Goal: Information Seeking & Learning: Learn about a topic

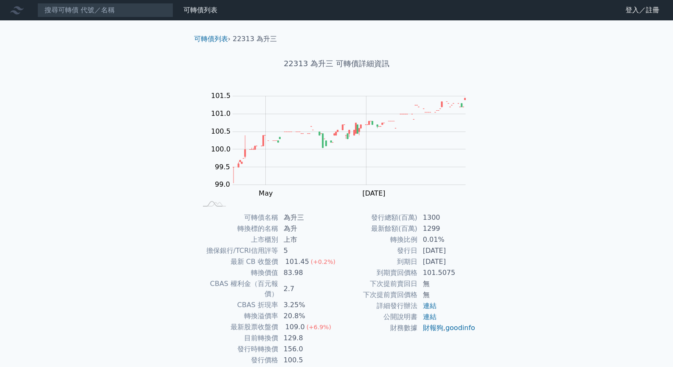
scroll to position [26, 0]
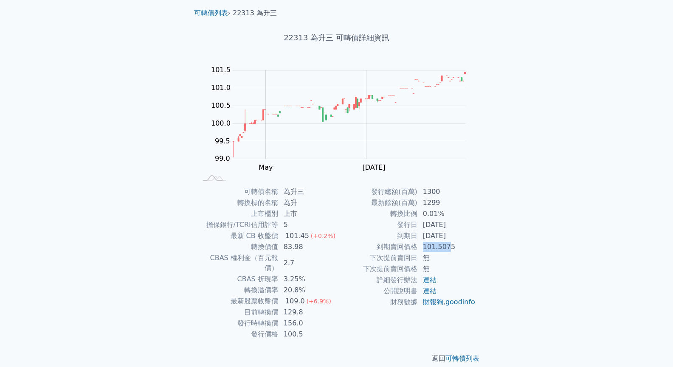
drag, startPoint x: 418, startPoint y: 243, endPoint x: 447, endPoint y: 243, distance: 29.7
click at [447, 243] on tr "到期賣回價格 101.5075" at bounding box center [406, 247] width 139 height 11
click at [457, 243] on td "101.5075" at bounding box center [447, 247] width 58 height 11
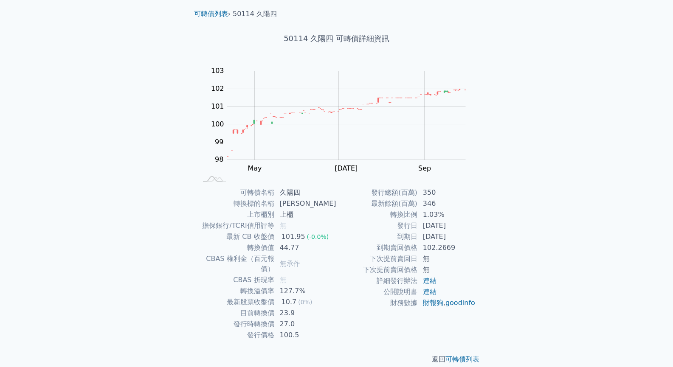
scroll to position [26, 0]
drag, startPoint x: 425, startPoint y: 247, endPoint x: 445, endPoint y: 247, distance: 20.0
click at [443, 247] on td "102.2669" at bounding box center [447, 247] width 58 height 11
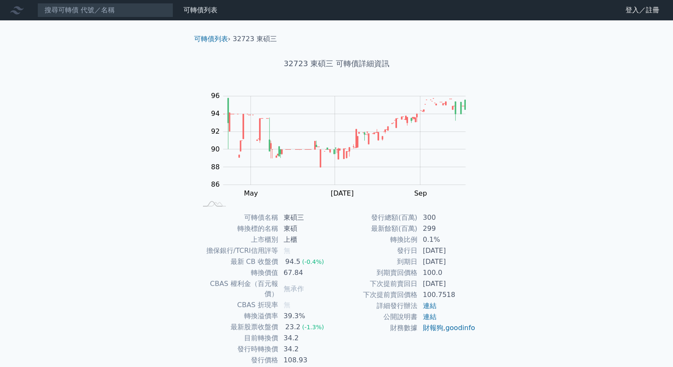
click at [358, 287] on div "可轉債名稱 東碩三 轉換標的名稱 東碩 上市櫃別 上櫃 擔保銀行/TCRI信用評等 無 最新 CB 收盤價 94.5 (-0.4%) 轉換價值 67.84 C…" at bounding box center [336, 289] width 299 height 154
click at [337, 288] on tbody "發行總額(百萬) 300 最新餘額(百萬) 299 轉換比例 0.1% 發行日 2024-03-07 到期日 2029-03-07 到期賣回價格 100.0 …" at bounding box center [406, 272] width 139 height 121
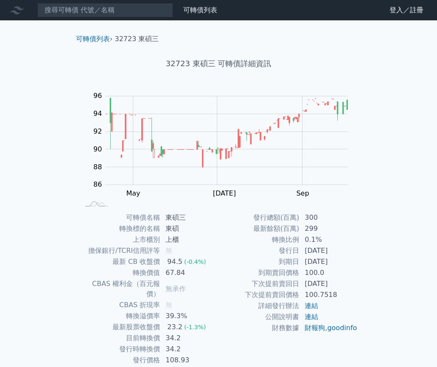
click at [304, 268] on td "100.0" at bounding box center [329, 273] width 58 height 11
drag, startPoint x: 306, startPoint y: 274, endPoint x: 327, endPoint y: 273, distance: 20.4
click at [327, 273] on td "100.0" at bounding box center [329, 273] width 58 height 11
click at [363, 203] on div "Zoom Out 86 82 84 86 88 90 92 94 96 98 L Mar May Jul Sep Nov 開: 95.4 高: 95.4 低:…" at bounding box center [218, 149] width 299 height 119
drag, startPoint x: 308, startPoint y: 262, endPoint x: 356, endPoint y: 262, distance: 47.1
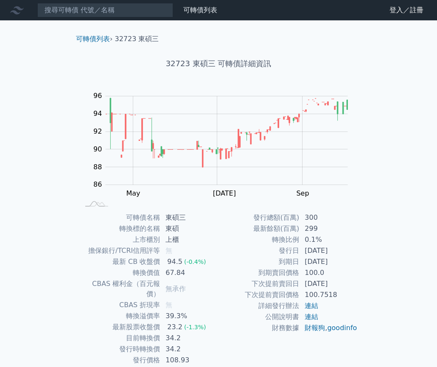
click at [356, 262] on td "2029-03-07" at bounding box center [329, 262] width 58 height 11
click at [364, 256] on div "可轉債名稱 東碩三 轉換標的名稱 東碩 上市櫃別 上櫃 擔保銀行/TCRI信用評等 無 最新 CB 收盤價 94.5 (-0.4%) 轉換價值 67.84 C…" at bounding box center [218, 289] width 299 height 154
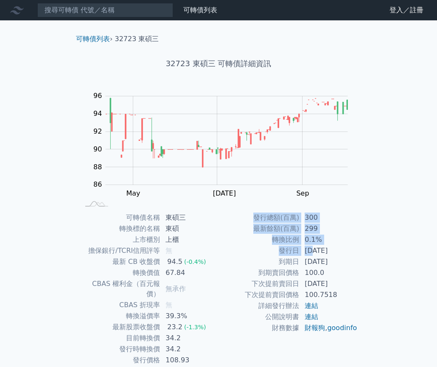
drag, startPoint x: 336, startPoint y: 251, endPoint x: 362, endPoint y: 251, distance: 26.8
click at [361, 251] on div "可轉債名稱 東碩三 轉換標的名稱 東碩 上市櫃別 上櫃 擔保銀行/TCRI信用評等 無 最新 CB 收盤價 94.5 (-0.4%) 轉換價值 67.84 C…" at bounding box center [218, 289] width 299 height 154
click at [370, 236] on div "可轉債列表 › 32723 東碩三 32723 東碩三 可轉債詳細資訊 Zoom Out 86 82 84 86 88 90 92 94 96 98 L Ma…" at bounding box center [219, 211] width 326 height 383
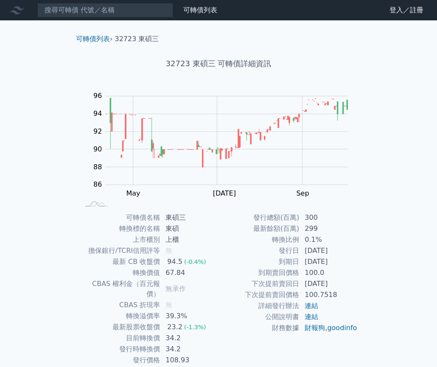
drag, startPoint x: 307, startPoint y: 287, endPoint x: 350, endPoint y: 284, distance: 43.0
click at [349, 284] on td "2027-03-07" at bounding box center [329, 284] width 58 height 11
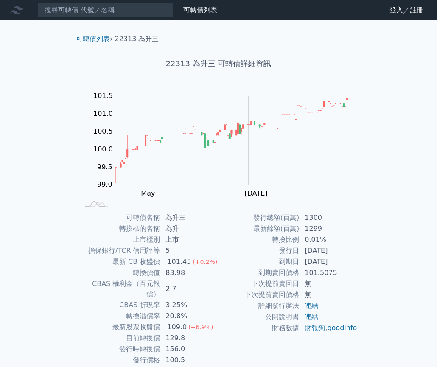
click at [353, 262] on td "2025-08-29" at bounding box center [329, 262] width 58 height 11
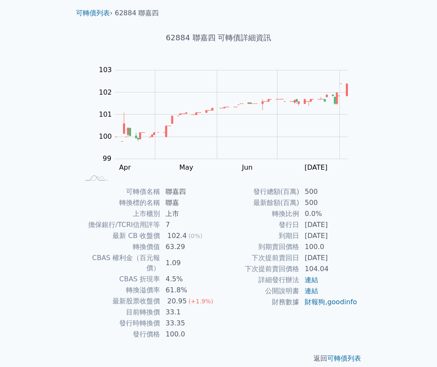
scroll to position [26, 0]
drag, startPoint x: 286, startPoint y: 268, endPoint x: 353, endPoint y: 270, distance: 66.7
click at [352, 270] on tr "下次提前賣回價格 104.04" at bounding box center [288, 269] width 139 height 11
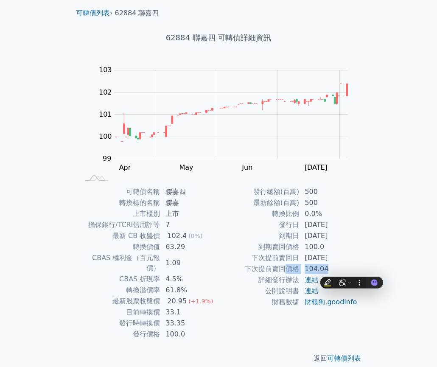
click at [354, 268] on td "104.04" at bounding box center [329, 269] width 58 height 11
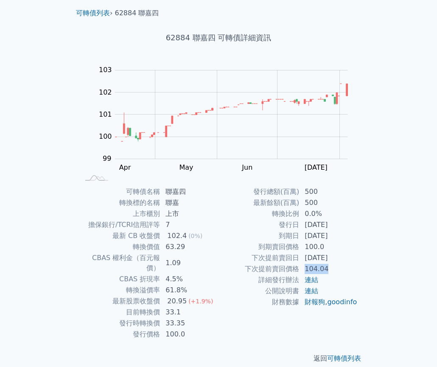
drag, startPoint x: 325, startPoint y: 269, endPoint x: 303, endPoint y: 271, distance: 21.8
click at [303, 271] on td "104.04" at bounding box center [329, 269] width 58 height 11
drag, startPoint x: 164, startPoint y: 234, endPoint x: 226, endPoint y: 229, distance: 62.7
click at [220, 231] on div "可轉債名稱 聯嘉四 轉換標的名稱 聯嘉 上市櫃別 上市 擔保銀行/TCRI信用評等 7 最新 CB 收盤價 102.4 (0%) 轉換價值 63.29 CBA…" at bounding box center [218, 263] width 299 height 154
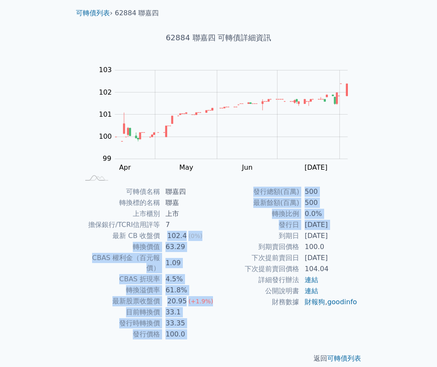
click at [220, 195] on td "發行總額(百萬)" at bounding box center [259, 191] width 81 height 11
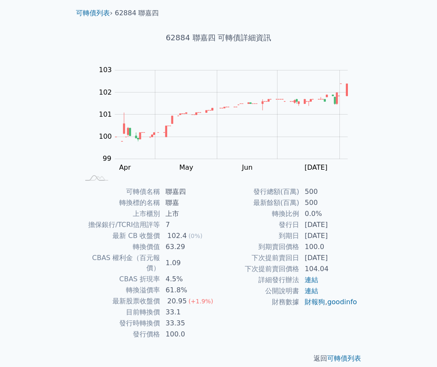
click at [267, 230] on td "發行日" at bounding box center [259, 225] width 81 height 11
